Goal: Information Seeking & Learning: Learn about a topic

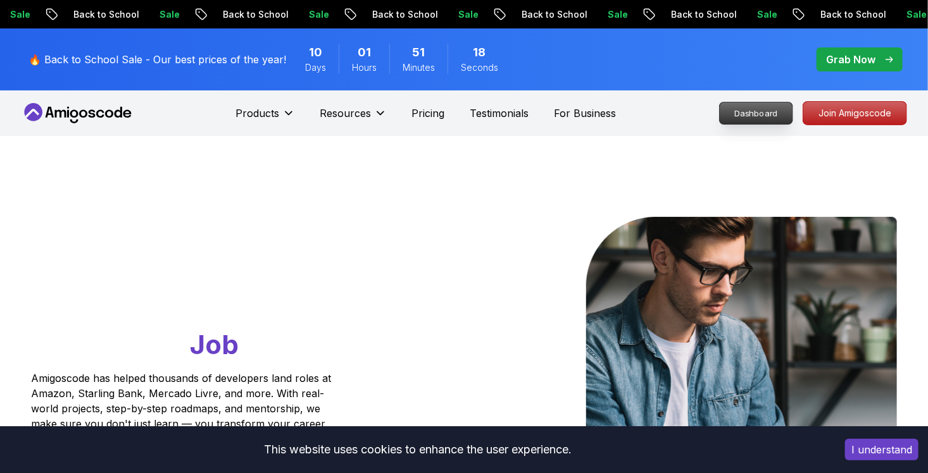
click at [760, 115] on p "Dashboard" at bounding box center [756, 114] width 73 height 22
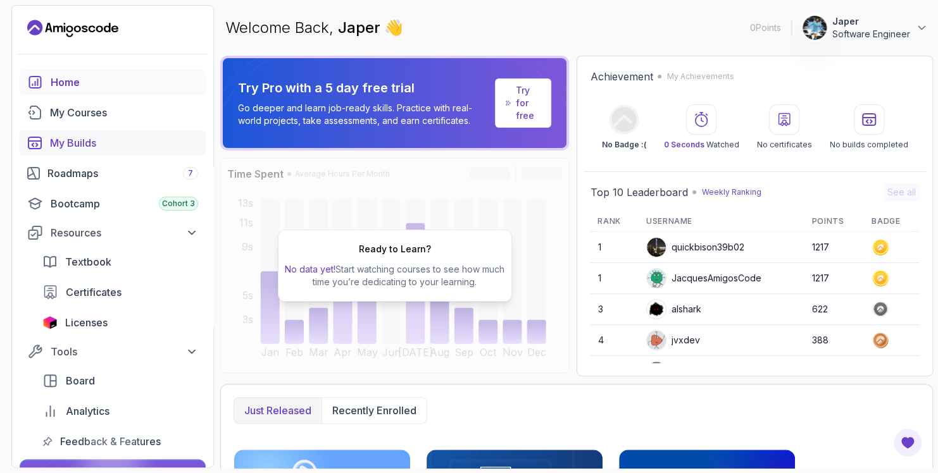
click at [87, 144] on div "My Builds" at bounding box center [124, 142] width 148 height 15
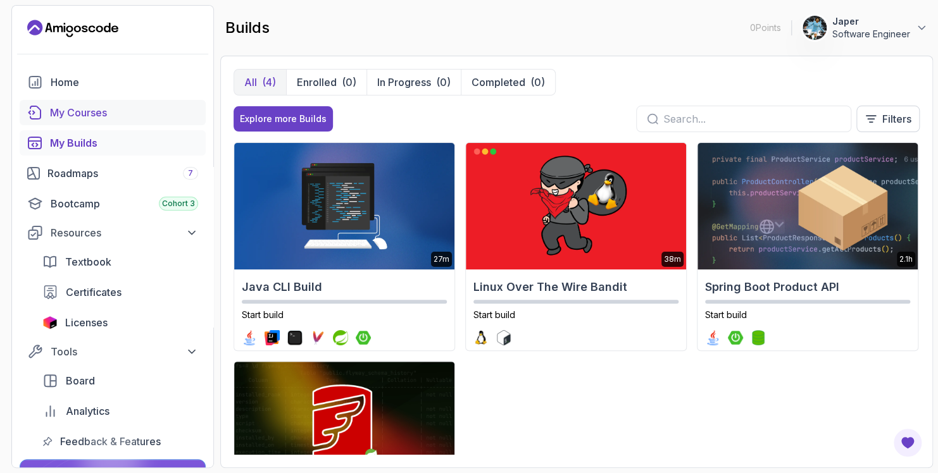
click at [65, 109] on div "My Courses" at bounding box center [124, 112] width 148 height 15
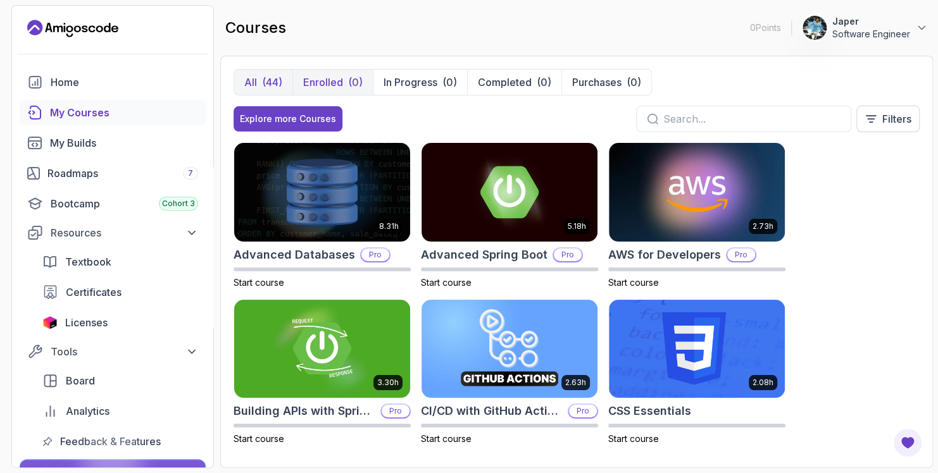
click at [340, 73] on button "Enrolled (0)" at bounding box center [332, 82] width 80 height 25
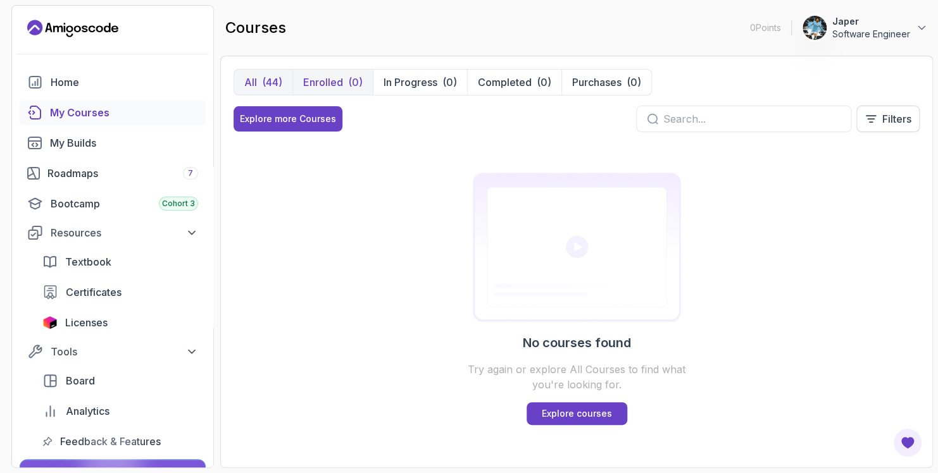
click at [259, 86] on button "All (44)" at bounding box center [263, 82] width 58 height 25
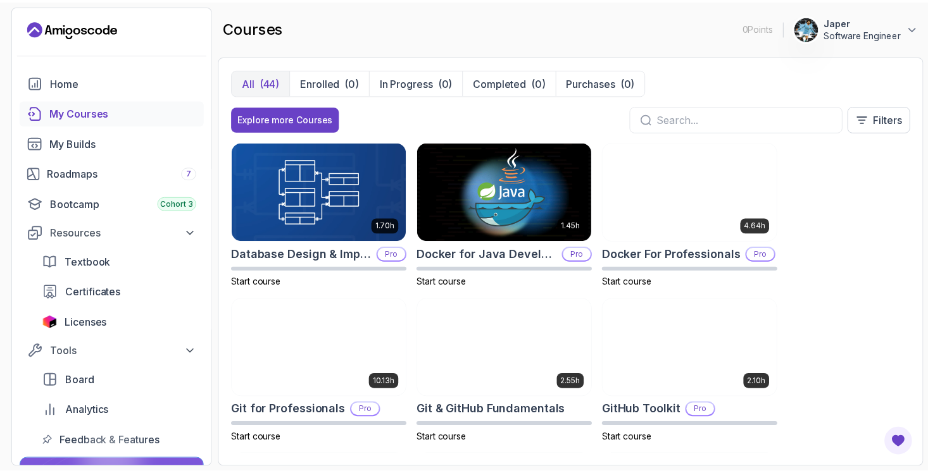
scroll to position [316, 0]
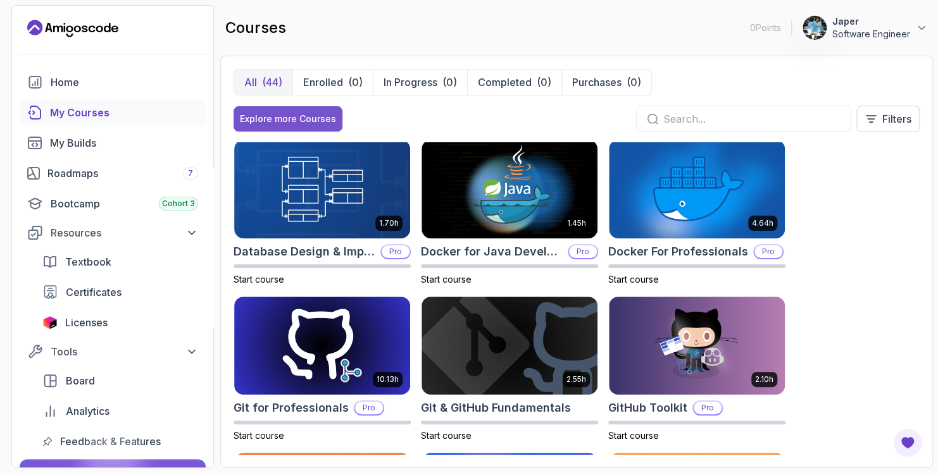
click at [326, 119] on div "Explore more Courses" at bounding box center [288, 119] width 96 height 13
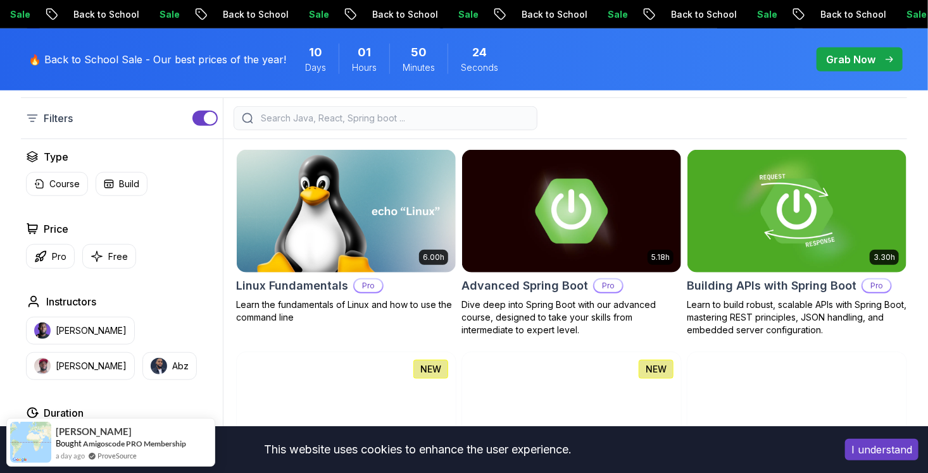
scroll to position [316, 0]
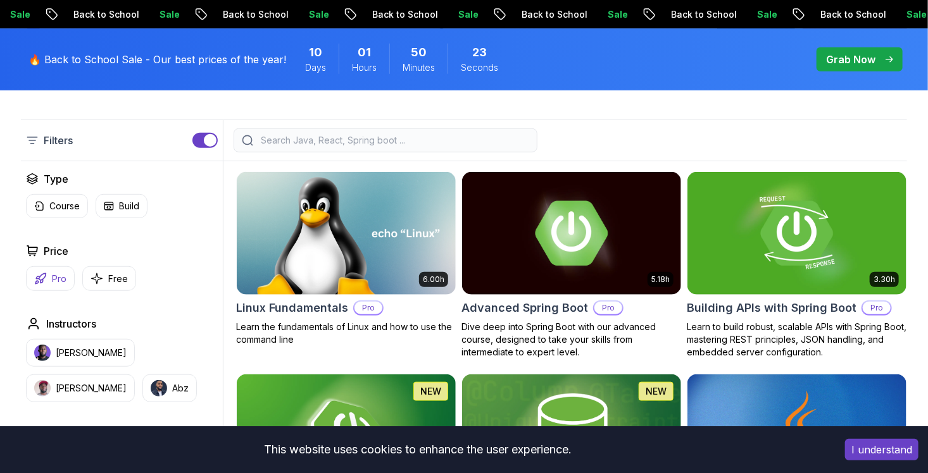
click at [55, 273] on p "Pro" at bounding box center [59, 279] width 15 height 13
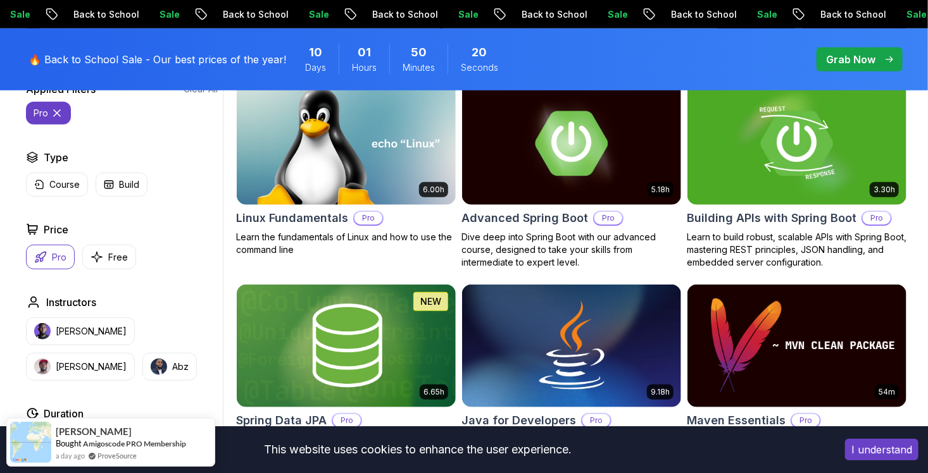
scroll to position [443, 0]
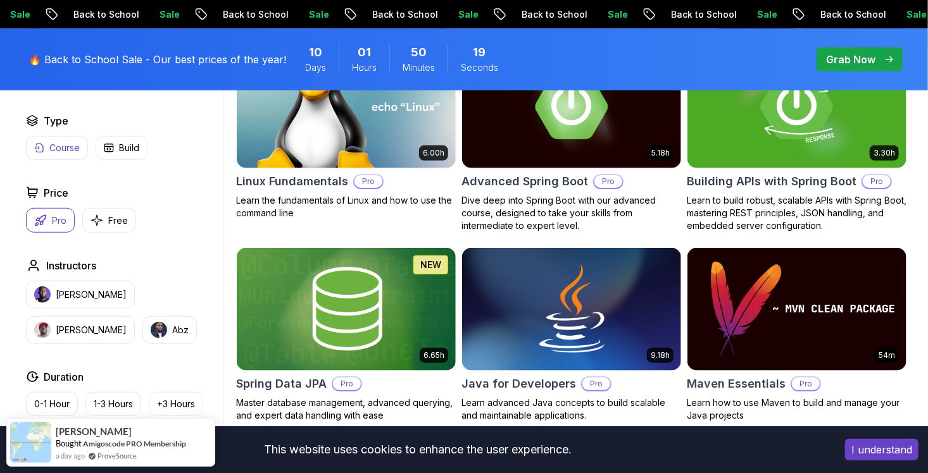
click at [34, 142] on button "Course" at bounding box center [57, 148] width 62 height 24
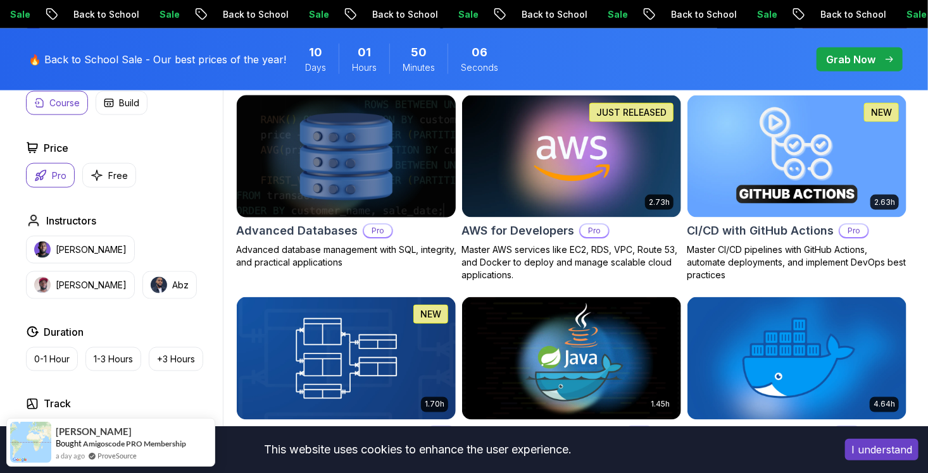
scroll to position [1076, 0]
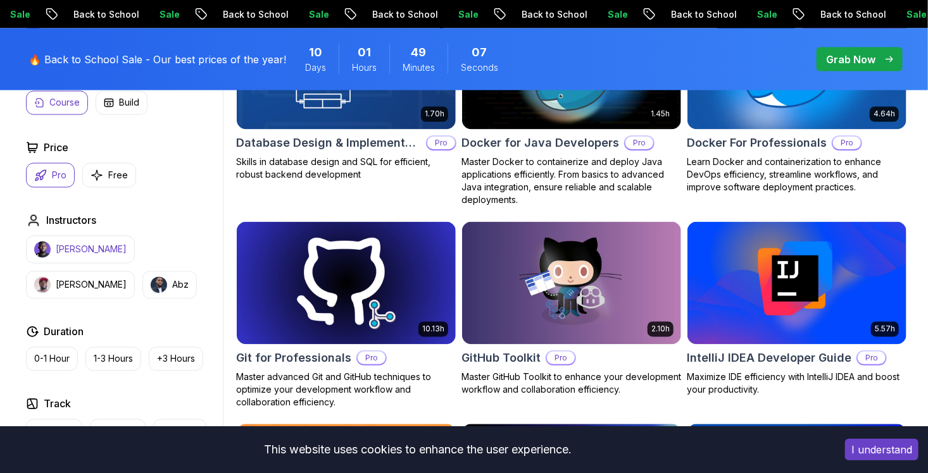
click at [92, 256] on button "[PERSON_NAME]" at bounding box center [80, 250] width 109 height 28
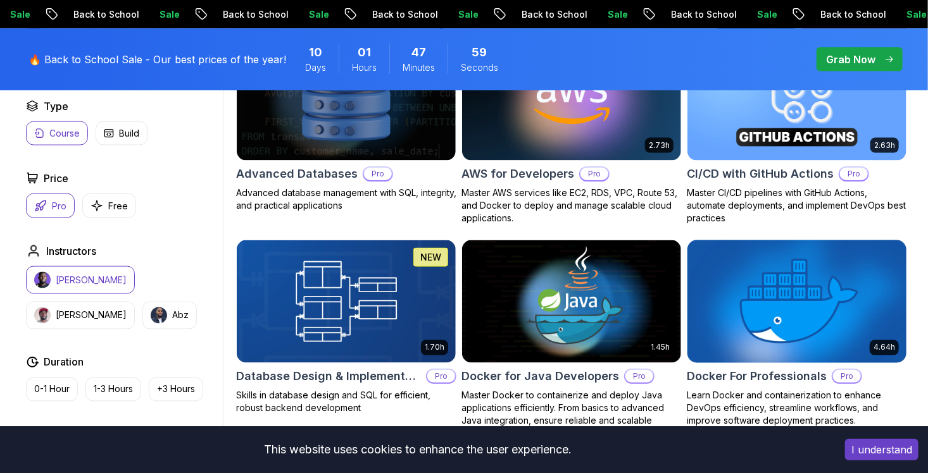
scroll to position [856, 0]
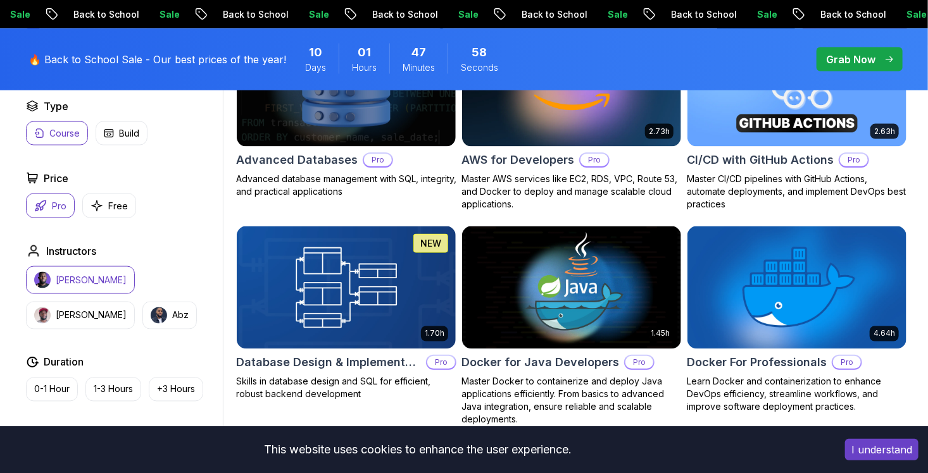
click at [886, 451] on button "I understand" at bounding box center [881, 450] width 73 height 22
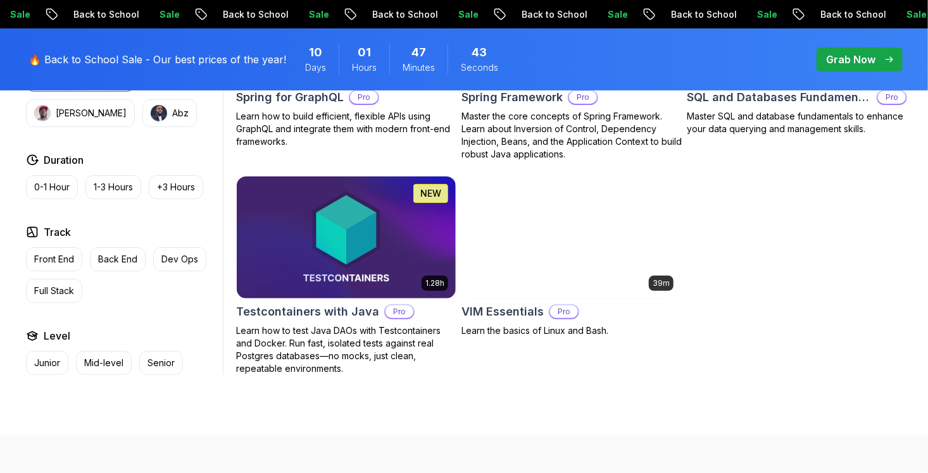
scroll to position [2438, 0]
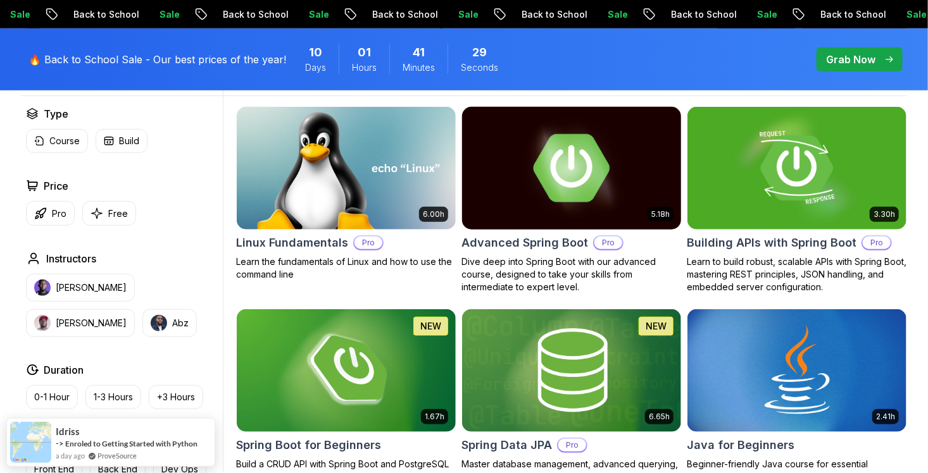
scroll to position [443, 0]
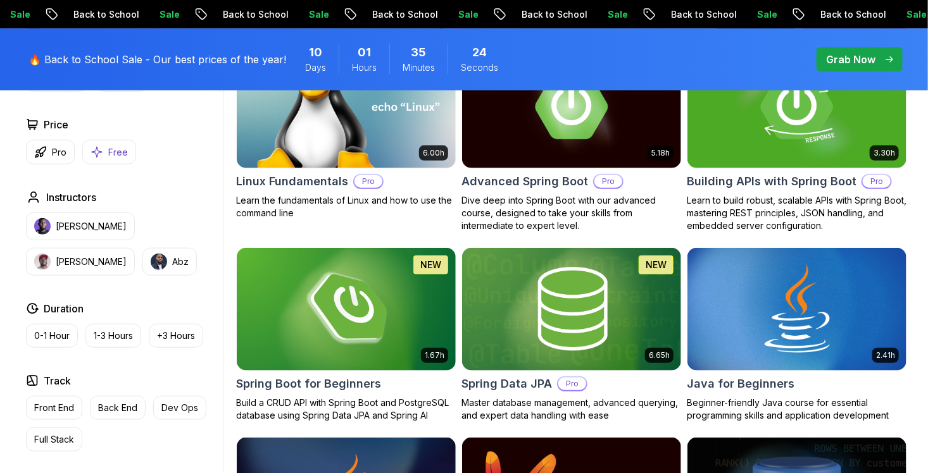
click at [115, 158] on button "Free" at bounding box center [109, 152] width 54 height 25
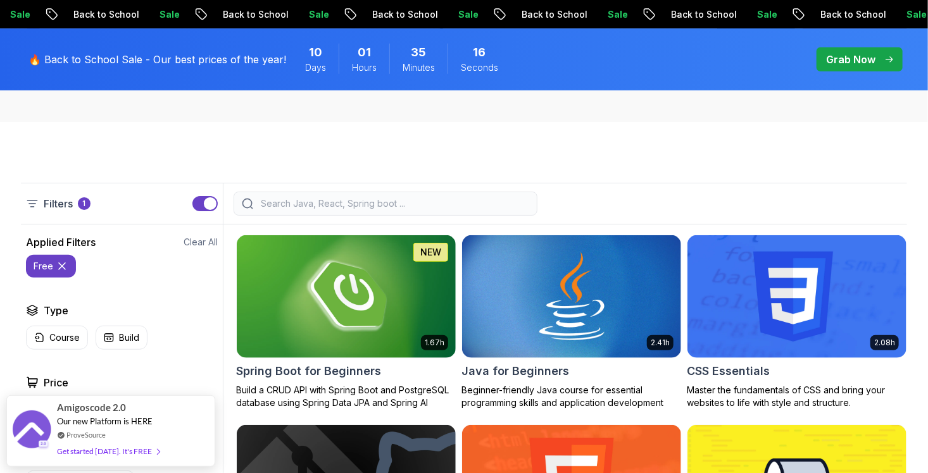
scroll to position [253, 0]
